Goal: Task Accomplishment & Management: Manage account settings

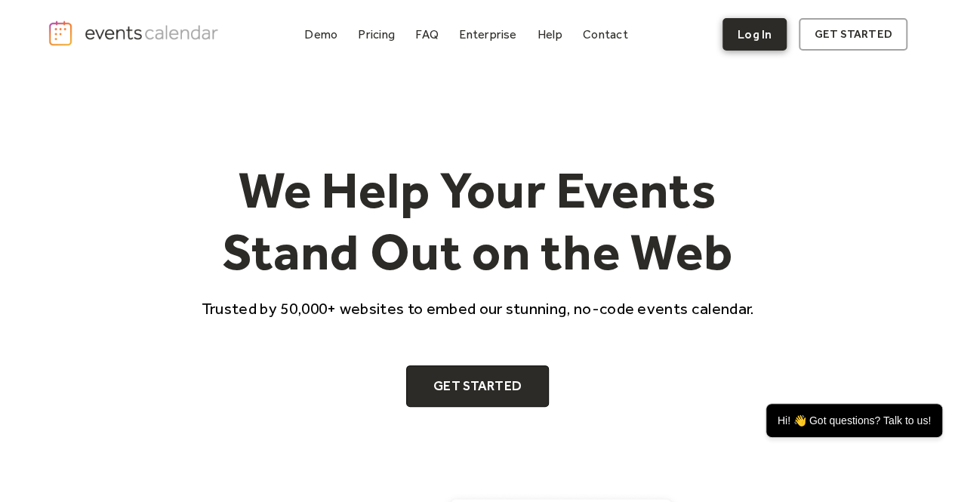
click at [758, 37] on link "Log In" at bounding box center [755, 34] width 64 height 32
drag, startPoint x: 747, startPoint y: 32, endPoint x: 738, endPoint y: 31, distance: 9.2
click at [738, 31] on link "Log In" at bounding box center [755, 34] width 64 height 32
click at [768, 48] on link "Log In" at bounding box center [755, 34] width 64 height 32
